Goal: Task Accomplishment & Management: Complete application form

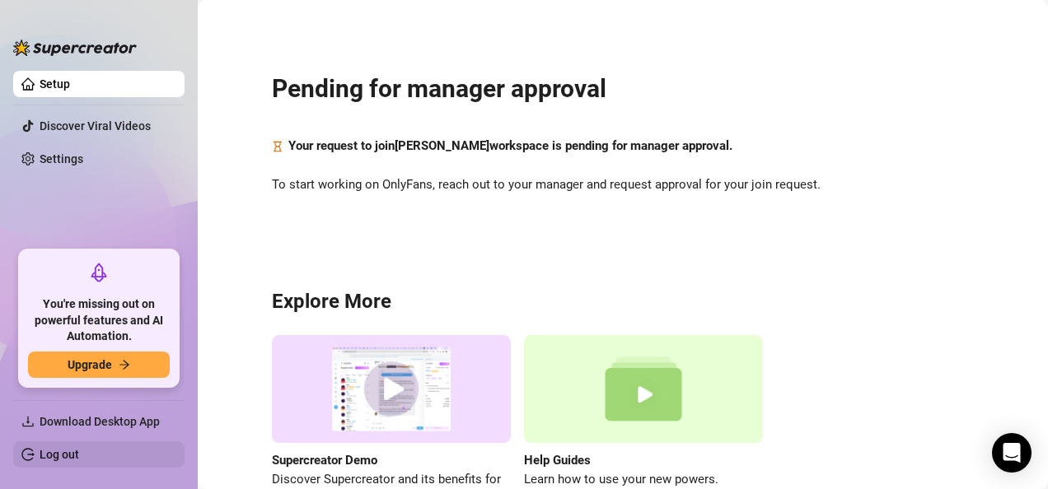
click at [49, 458] on link "Log out" at bounding box center [60, 454] width 40 height 13
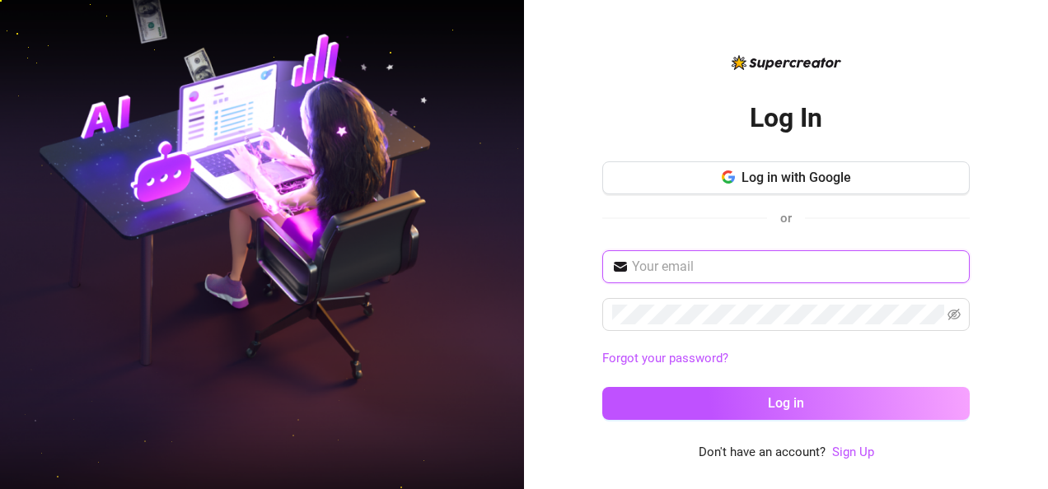
click at [574, 270] on input "text" at bounding box center [796, 267] width 328 height 20
type input "[EMAIL_ADDRESS][DOMAIN_NAME]"
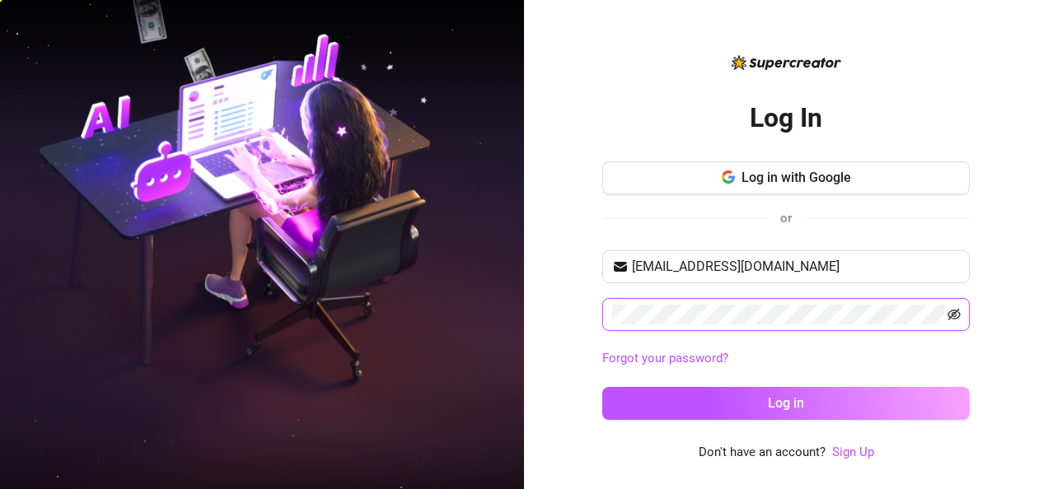
click at [574, 311] on icon "eye-invisible" at bounding box center [953, 315] width 13 height 12
click at [574, 311] on icon "eye" at bounding box center [953, 315] width 13 height 10
click at [574, 451] on link "Sign Up" at bounding box center [853, 452] width 42 height 15
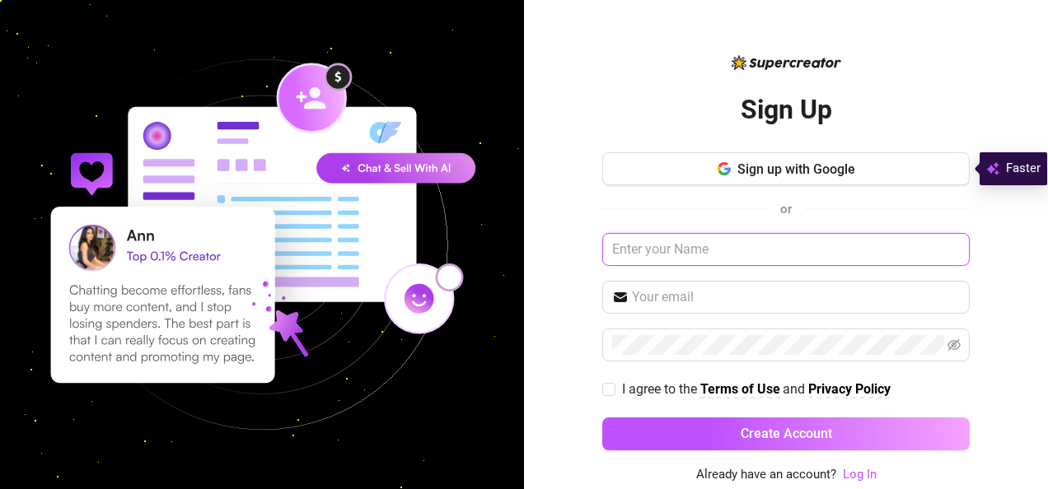
click at [574, 257] on input "text" at bounding box center [785, 249] width 367 height 33
type input "[PERSON_NAME] [PERSON_NAME]"
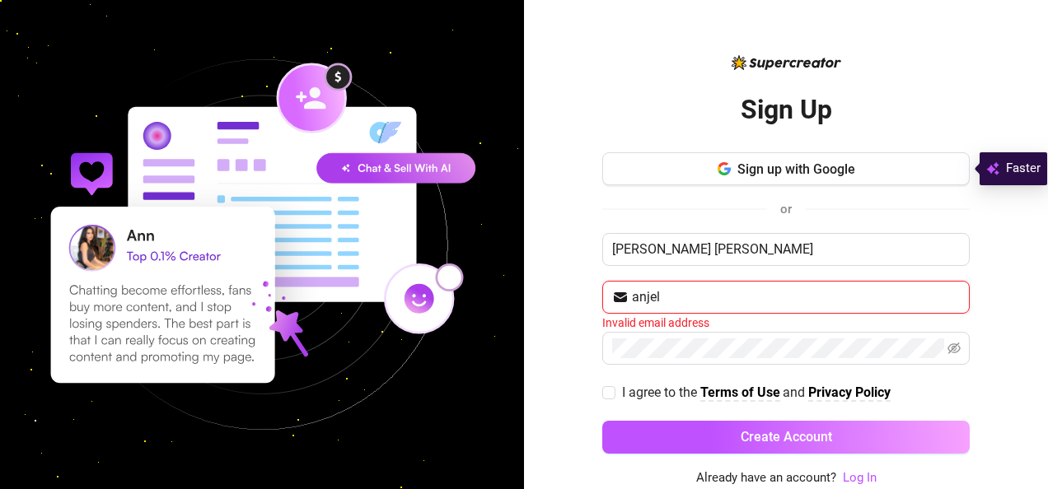
type input "[EMAIL_ADDRESS][DOMAIN_NAME]"
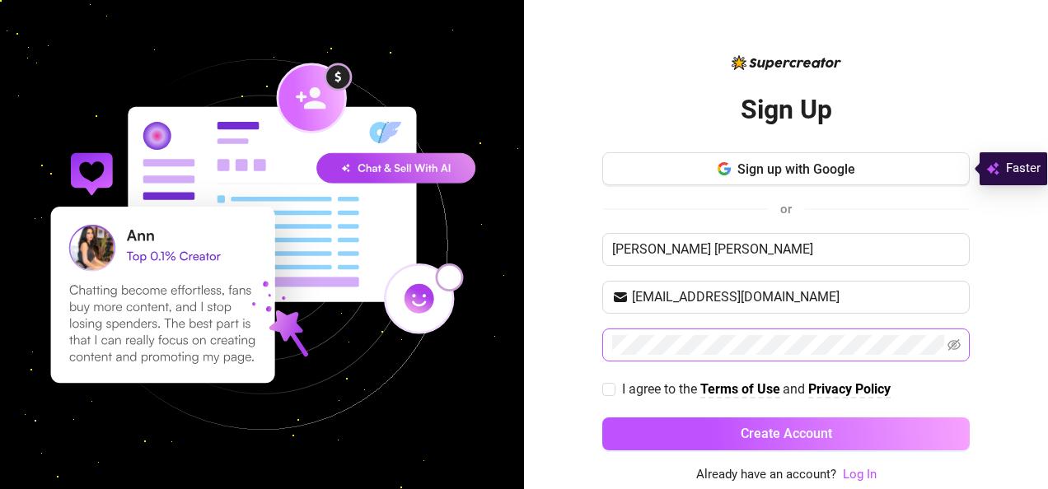
click at [574, 331] on span at bounding box center [785, 345] width 367 height 33
click at [574, 335] on span at bounding box center [953, 345] width 13 height 20
click at [574, 345] on icon "eye-invisible" at bounding box center [953, 345] width 13 height 13
click at [574, 345] on icon "eye" at bounding box center [953, 345] width 13 height 13
click at [574, 384] on input "I agree to the Terms of Use and Privacy Policy" at bounding box center [608, 389] width 12 height 12
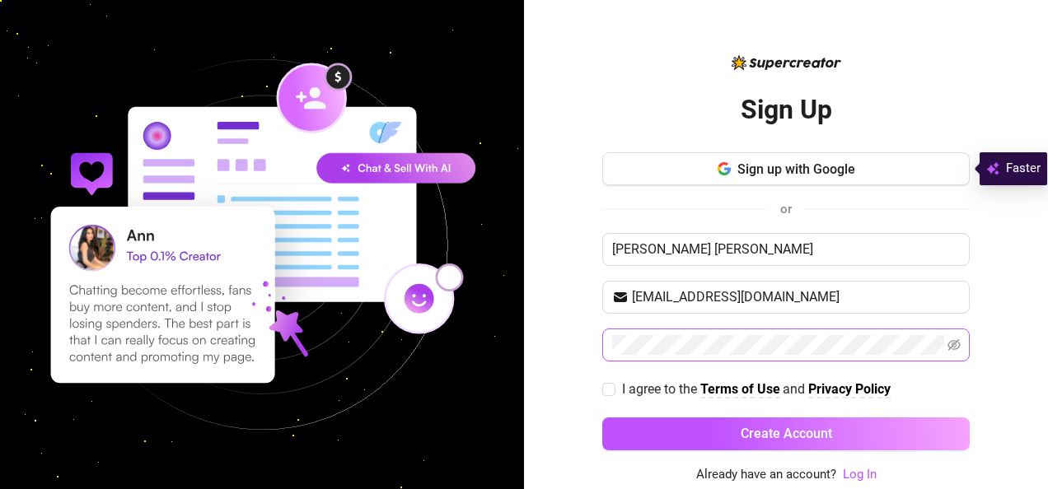
checkbox input "true"
click at [574, 288] on input "[EMAIL_ADDRESS][DOMAIN_NAME]" at bounding box center [796, 298] width 328 height 20
click at [574, 292] on input "[EMAIL_ADDRESS][DOMAIN_NAME]" at bounding box center [796, 298] width 328 height 20
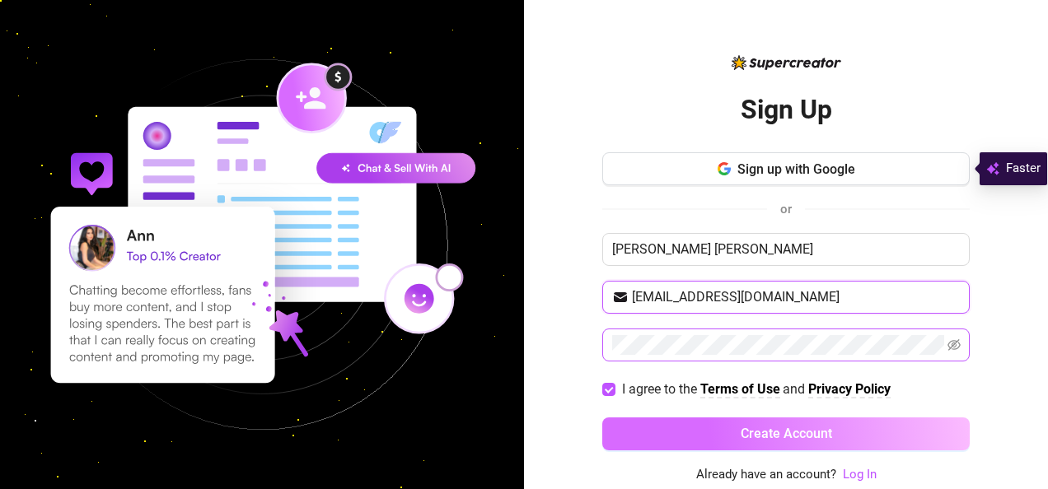
type input "[EMAIL_ADDRESS][DOMAIN_NAME]"
click at [574, 426] on span "Create Account" at bounding box center [786, 434] width 91 height 16
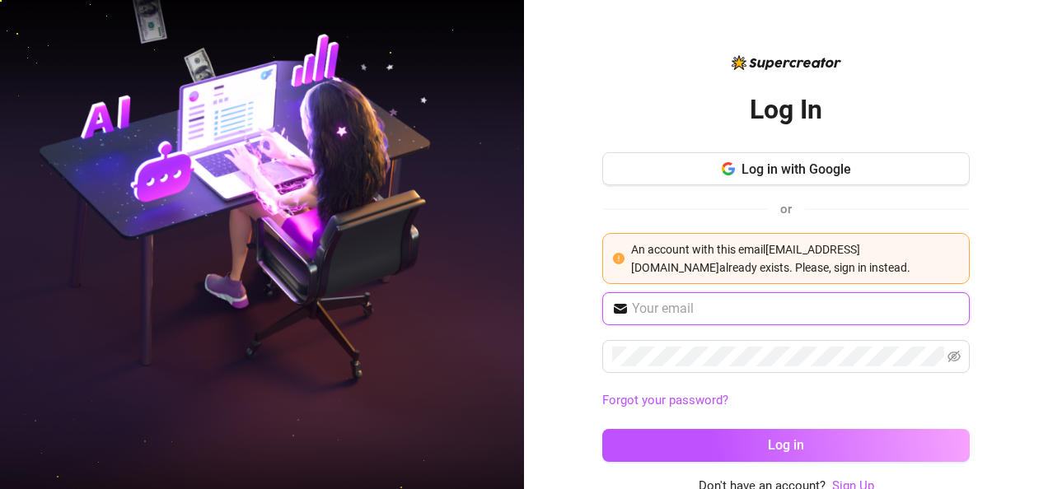
click at [574, 302] on input "text" at bounding box center [796, 309] width 328 height 20
type input "[EMAIL_ADDRESS][DOMAIN_NAME]"
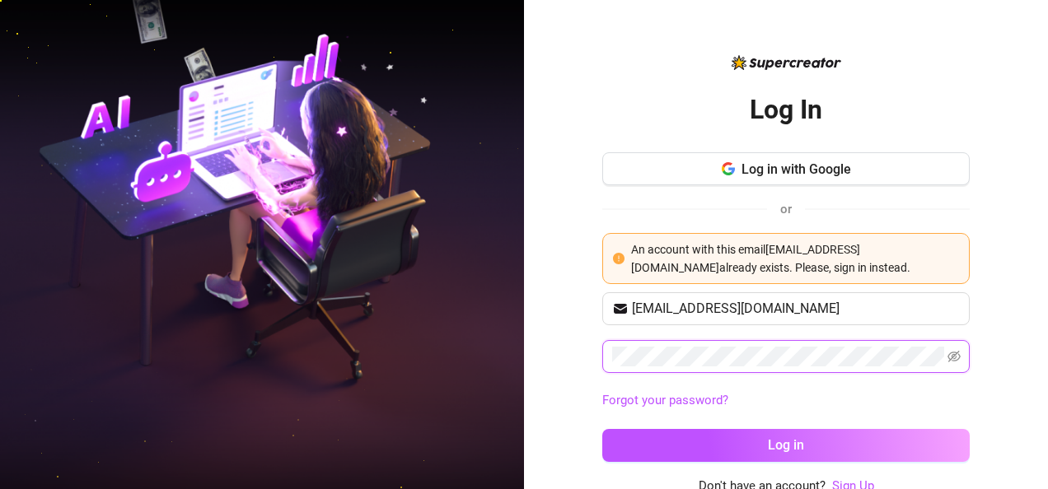
click at [574, 429] on button "Log in" at bounding box center [785, 445] width 367 height 33
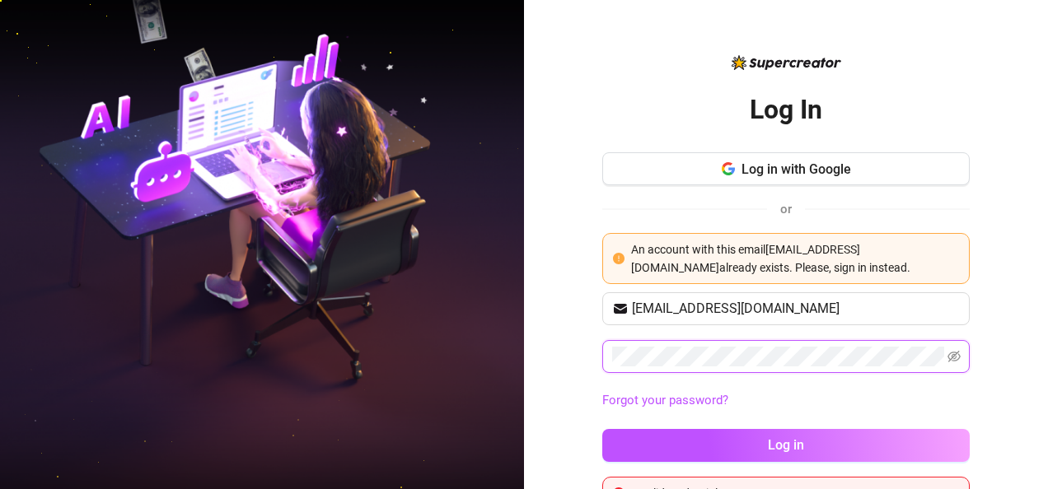
scroll to position [37, 0]
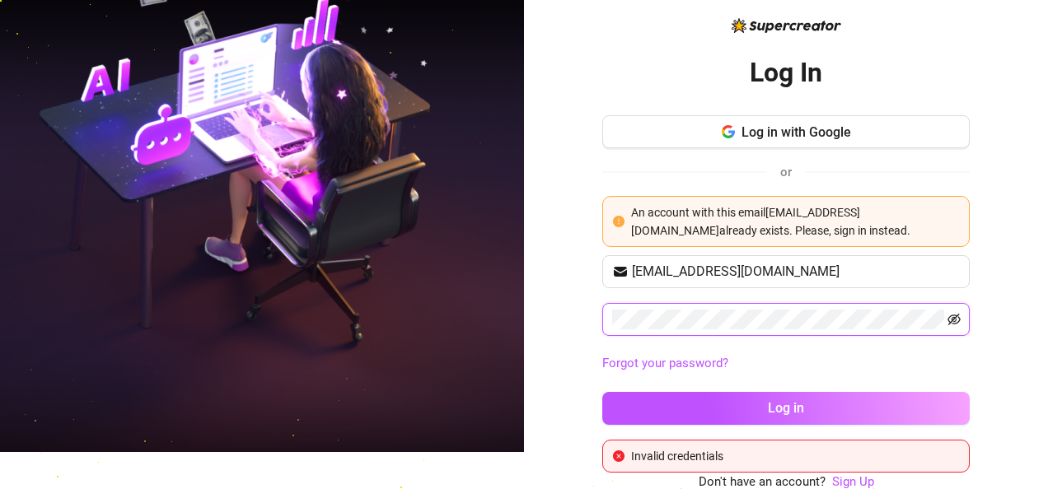
click at [574, 320] on icon "eye-invisible" at bounding box center [953, 319] width 13 height 13
click at [574, 461] on link "Sign Up" at bounding box center [853, 482] width 42 height 15
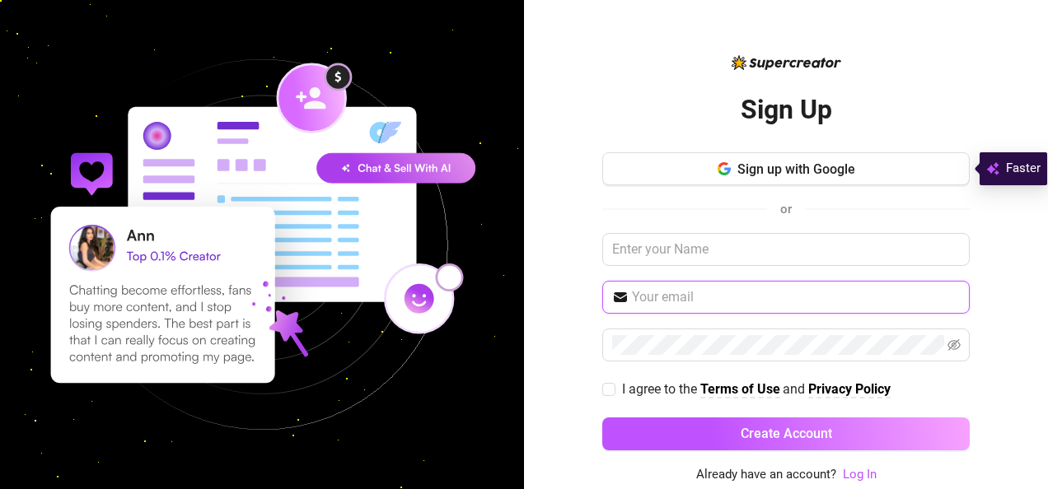
click at [574, 295] on input "text" at bounding box center [796, 298] width 328 height 20
type input "[EMAIL_ADDRESS][DOMAIN_NAME]"
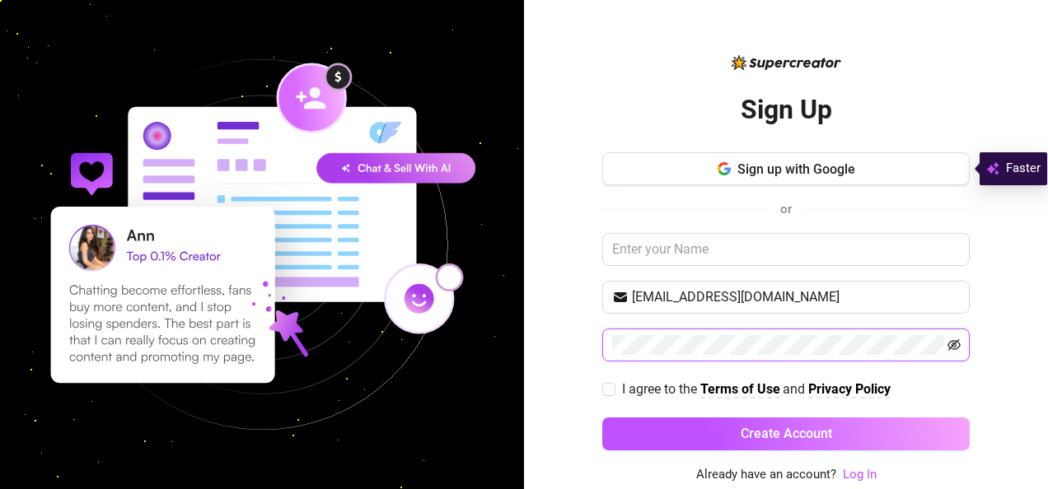
click at [574, 343] on icon "eye-invisible" at bounding box center [953, 345] width 13 height 12
click at [574, 343] on icon "eye" at bounding box center [953, 345] width 13 height 10
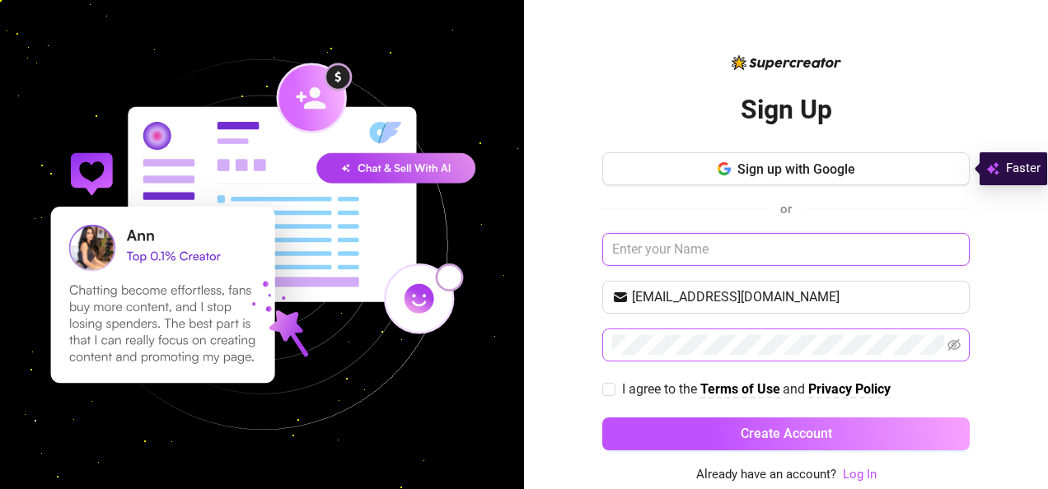
click at [574, 250] on input "text" at bounding box center [785, 249] width 367 height 33
click at [574, 418] on button "Create Account" at bounding box center [785, 434] width 367 height 33
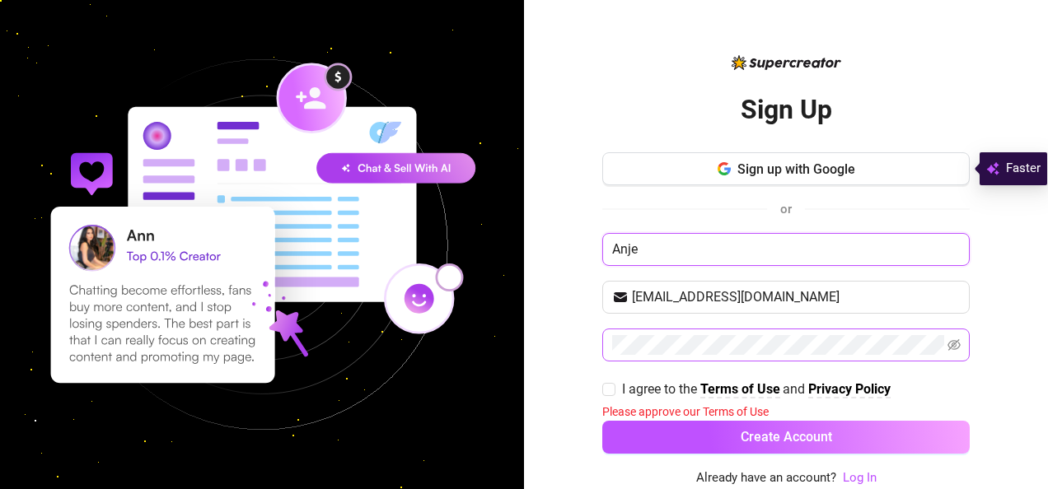
type input "[PERSON_NAME] [PERSON_NAME]"
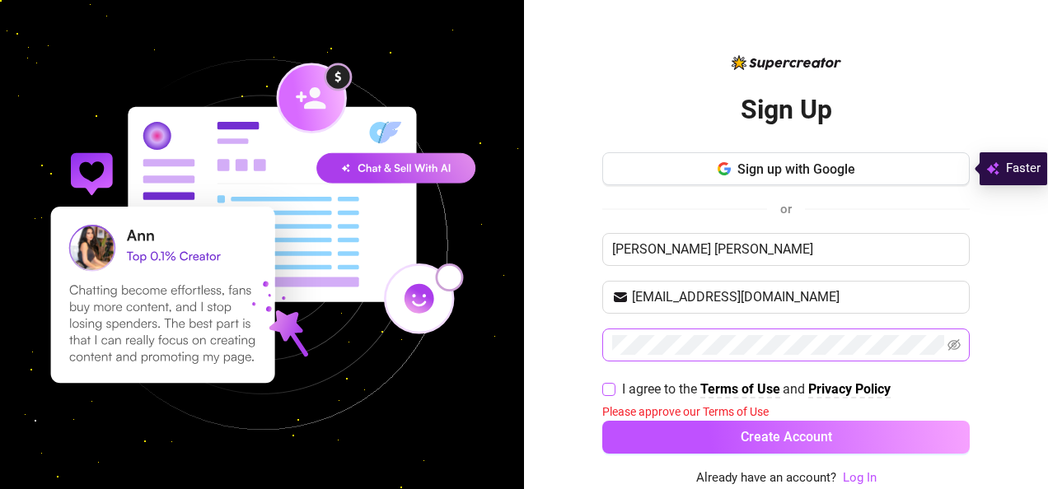
click at [574, 383] on input "I agree to the Terms of Use and Privacy Policy" at bounding box center [608, 389] width 12 height 12
checkbox input "true"
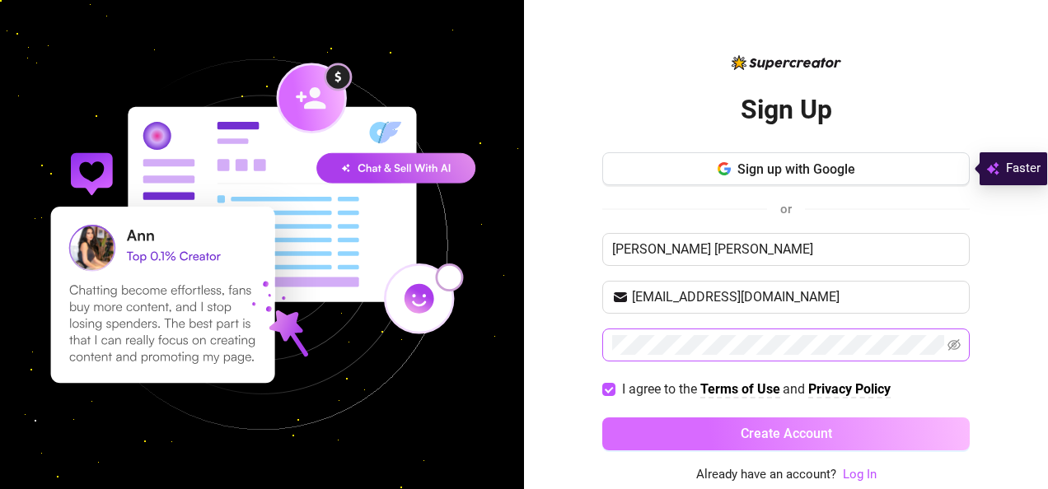
click at [574, 421] on button "Create Account" at bounding box center [785, 434] width 367 height 33
